Goal: Task Accomplishment & Management: Manage account settings

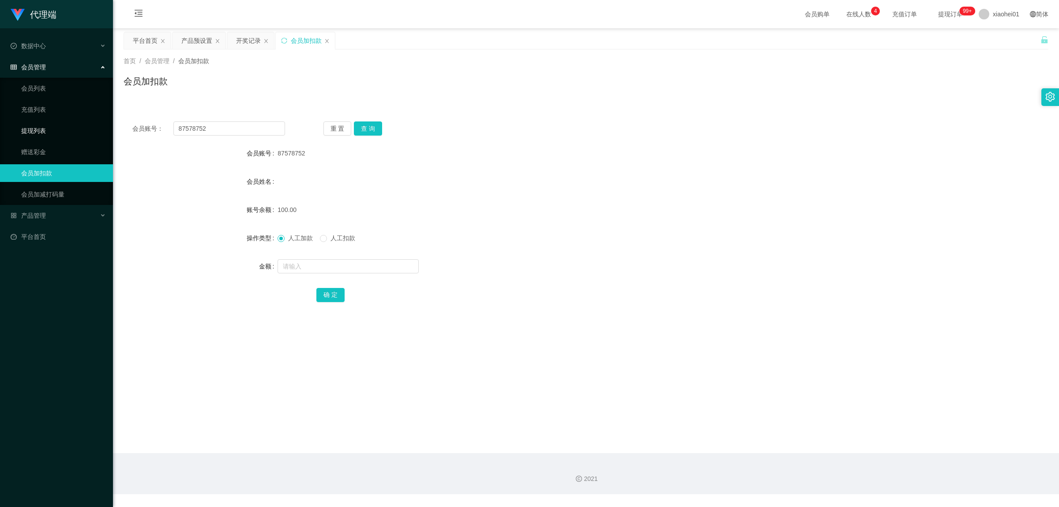
click at [29, 132] on link "提现列表" at bounding box center [63, 131] width 85 height 18
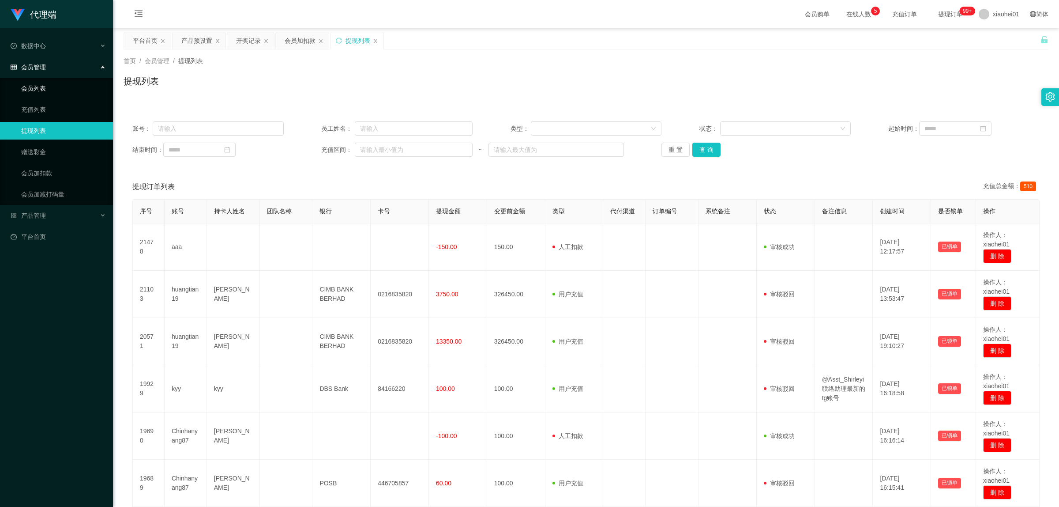
click at [38, 93] on link "会员列表" at bounding box center [63, 88] width 85 height 18
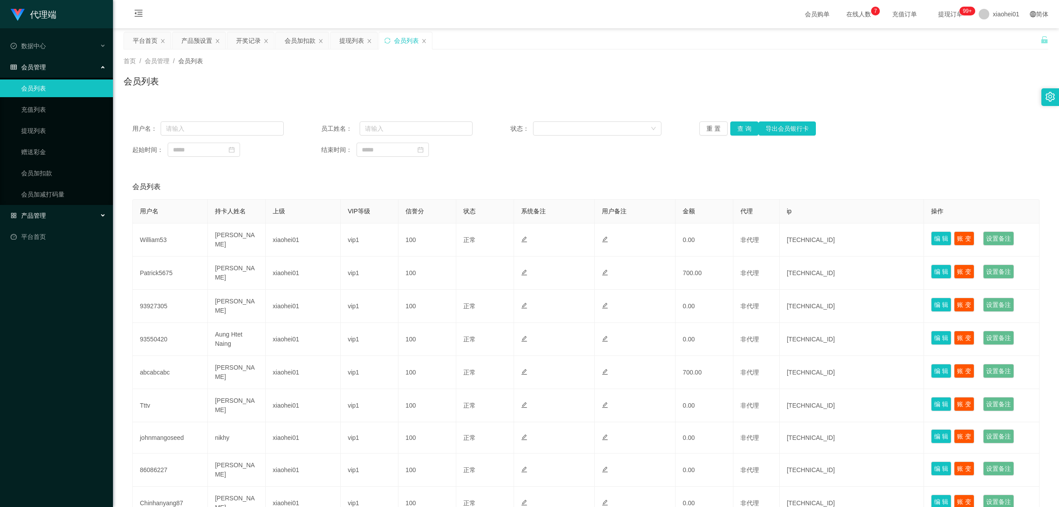
click at [42, 212] on span "产品管理" at bounding box center [28, 215] width 35 height 7
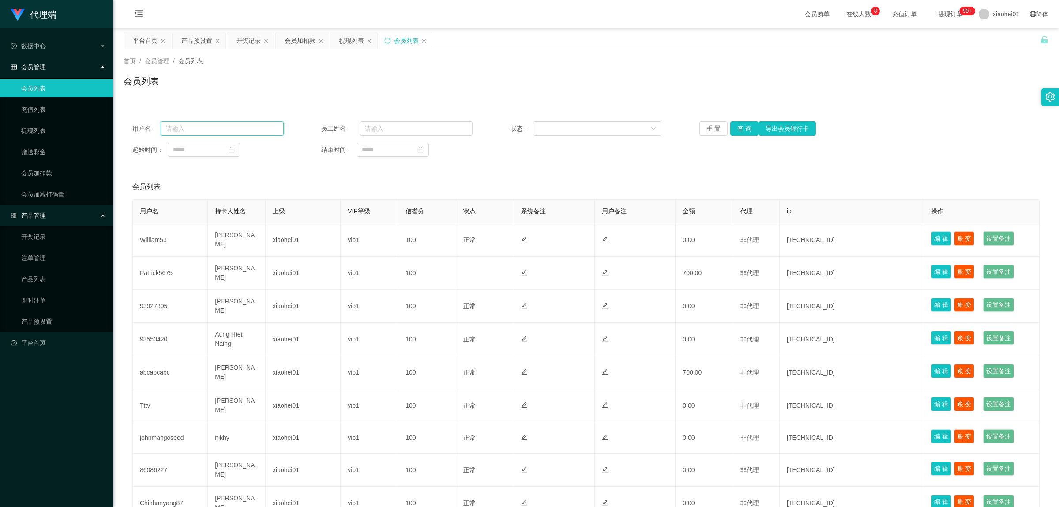
click at [184, 128] on input "text" at bounding box center [222, 128] width 123 height 14
paste input "122767"
type input "122767"
click at [738, 127] on button "查 询" at bounding box center [744, 128] width 28 height 14
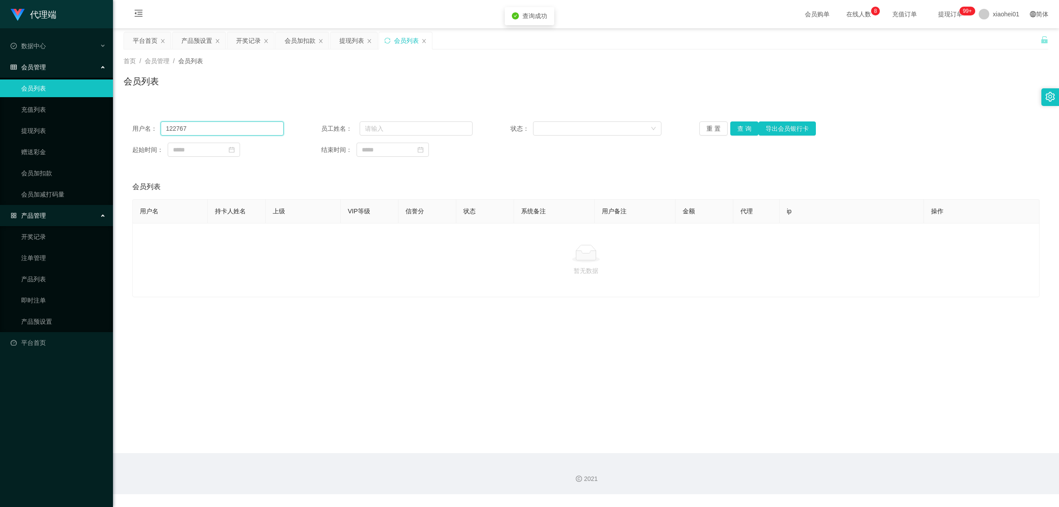
drag, startPoint x: 187, startPoint y: 130, endPoint x: 153, endPoint y: 130, distance: 33.5
click at [153, 130] on div "用户名： 122767" at bounding box center [207, 128] width 151 height 14
click at [351, 43] on div "提现列表" at bounding box center [351, 40] width 25 height 17
